Goal: Task Accomplishment & Management: Complete application form

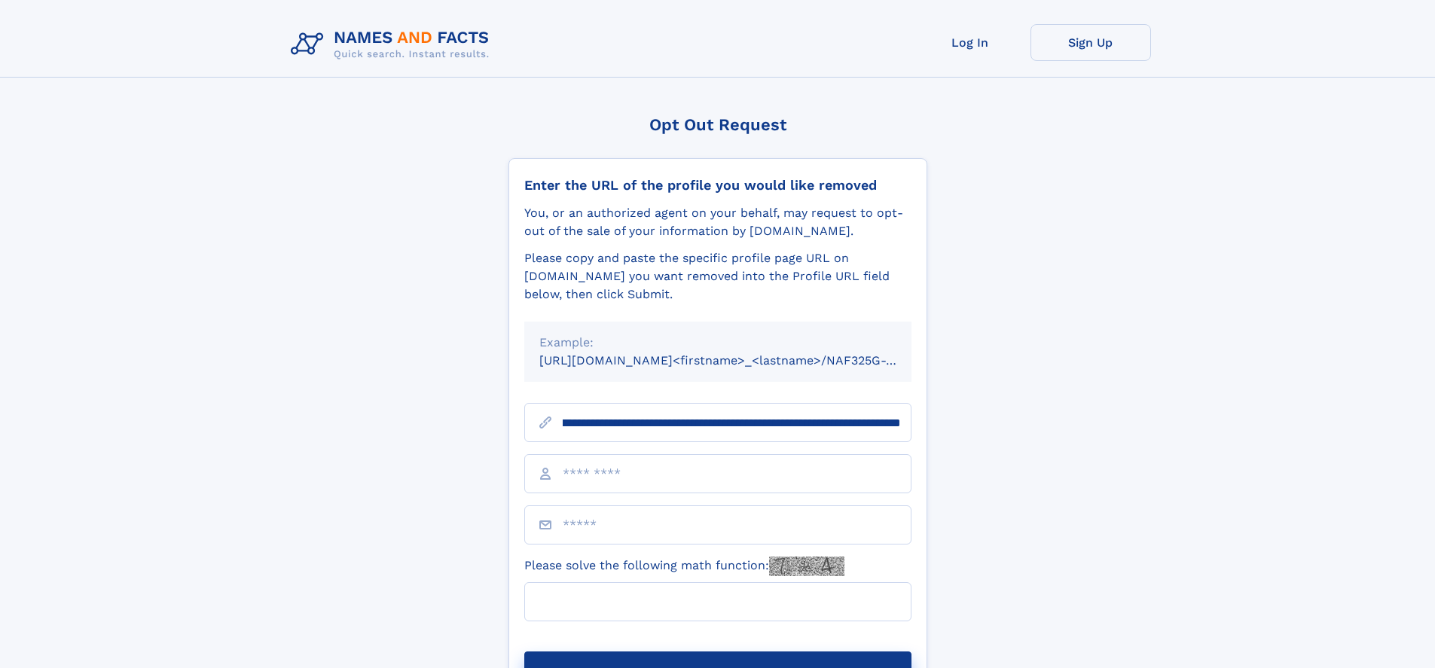
scroll to position [0, 167]
type input "**********"
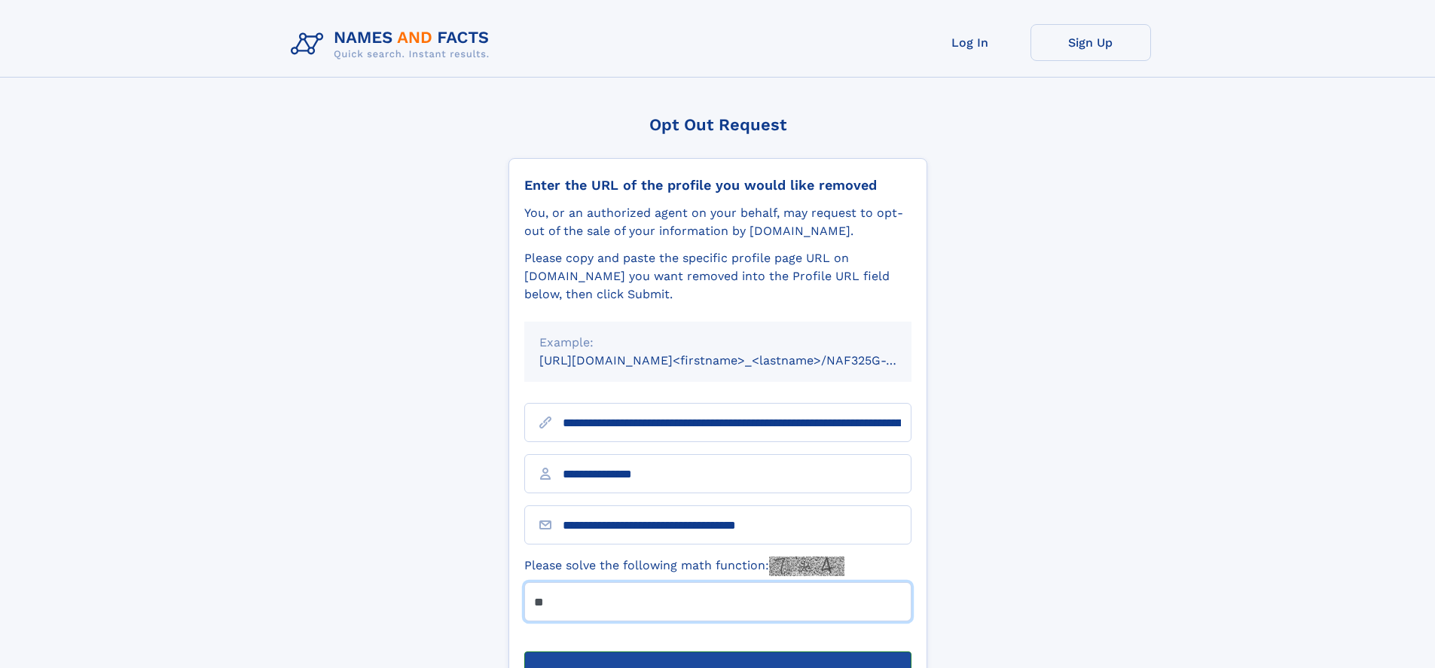
type input "**"
click at [717, 652] on button "Submit Opt Out Request" at bounding box center [717, 676] width 387 height 48
